Goal: Information Seeking & Learning: Learn about a topic

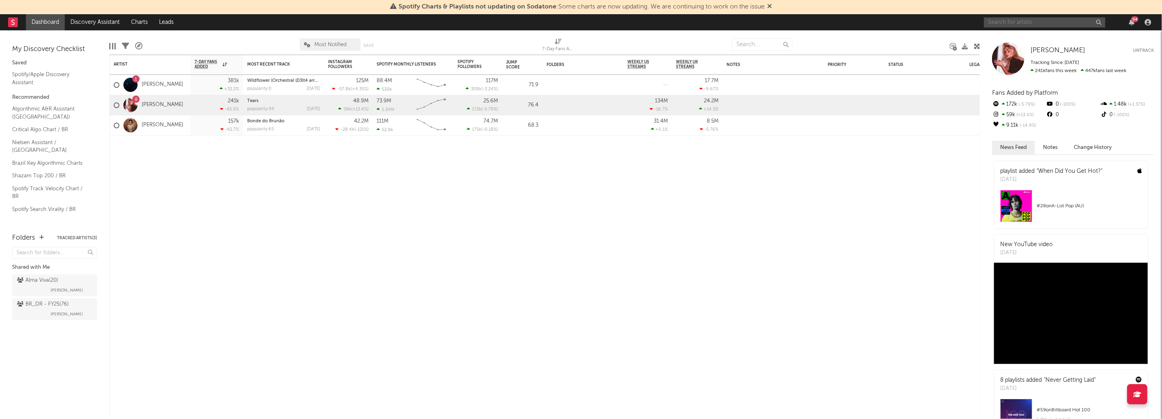
click at [1055, 23] on input "text" at bounding box center [1044, 22] width 121 height 10
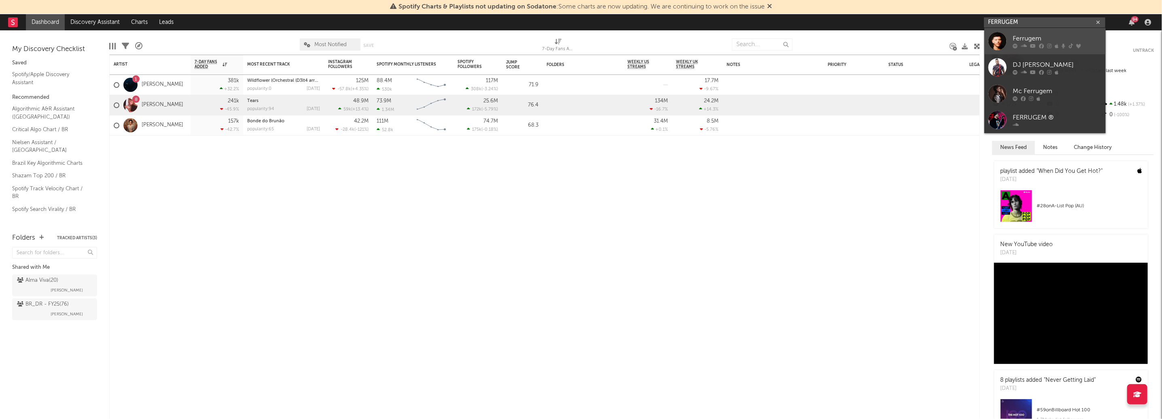
type input "FERRUGEM"
click at [1058, 43] on div at bounding box center [1056, 45] width 89 height 5
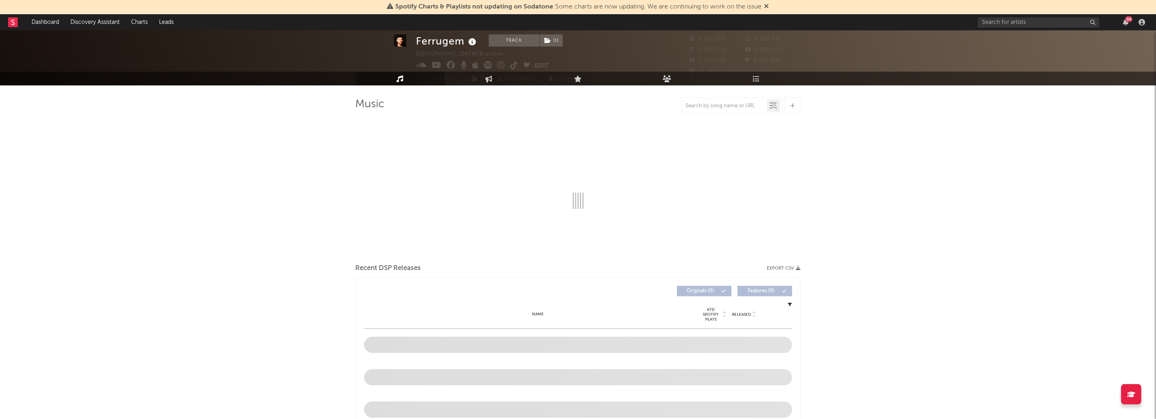
scroll to position [40, 0]
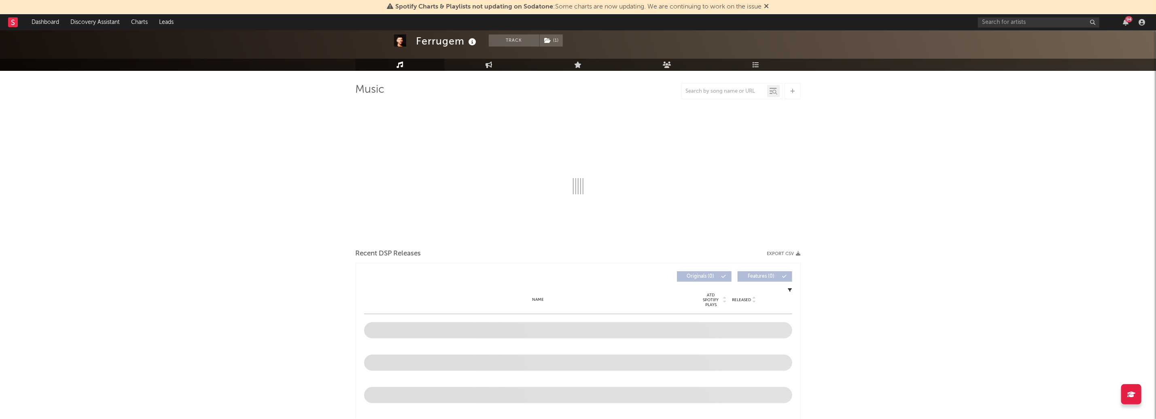
select select "6m"
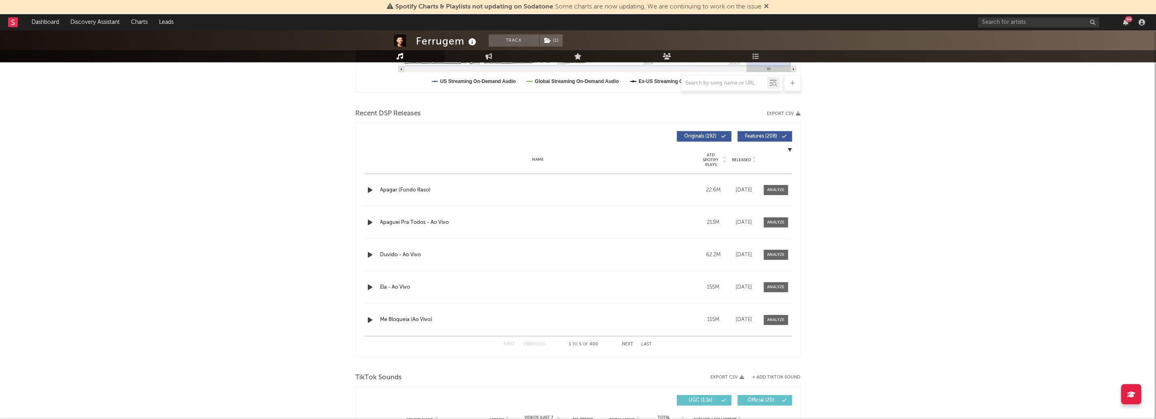
scroll to position [202, 0]
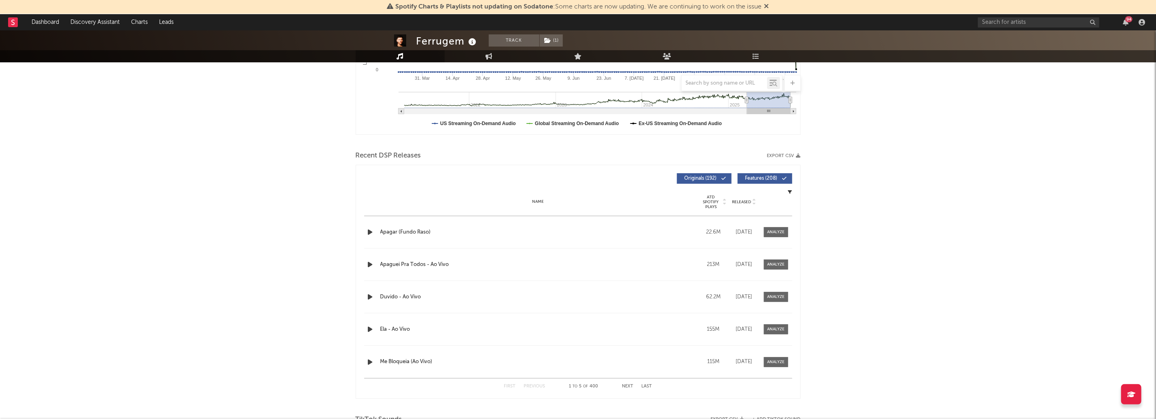
click at [617, 386] on div "First Previous 1 to 5 of 400 Next Last" at bounding box center [578, 386] width 148 height 16
click at [618, 386] on div "First Previous 1 to 5 of 400 Next Last" at bounding box center [578, 386] width 148 height 16
click at [623, 384] on button "Next" at bounding box center [627, 386] width 11 height 4
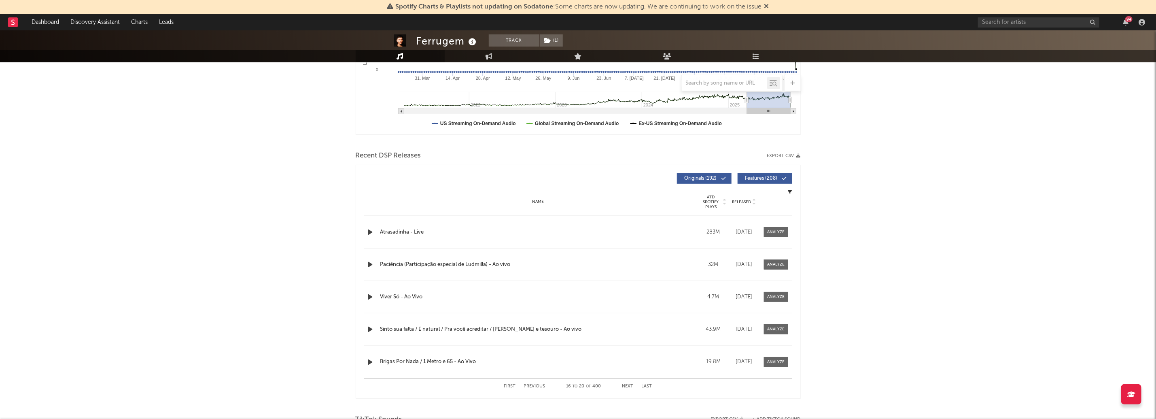
click at [623, 384] on button "Next" at bounding box center [627, 386] width 11 height 4
